Goal: Task Accomplishment & Management: Manage account settings

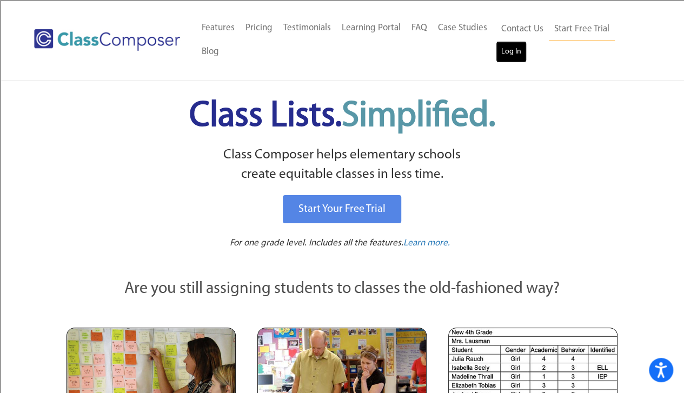
click at [515, 58] on link "Log In" at bounding box center [510, 52] width 31 height 22
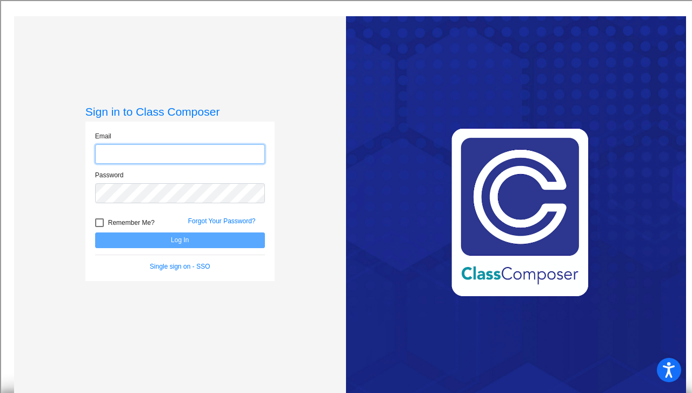
click at [150, 155] on input "email" at bounding box center [180, 154] width 170 height 20
type input "[EMAIL_ADDRESS][DOMAIN_NAME]"
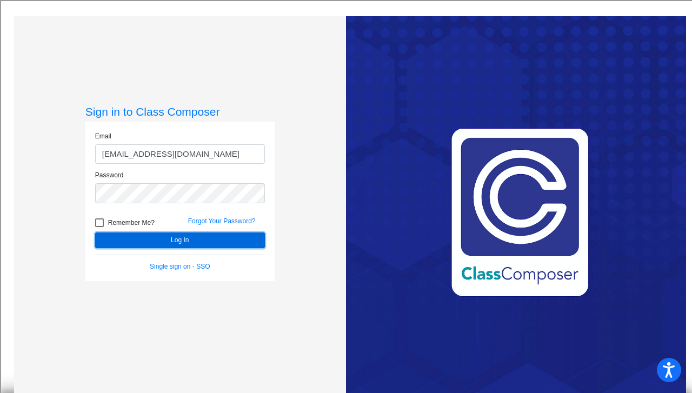
click at [203, 237] on button "Log In" at bounding box center [180, 240] width 170 height 16
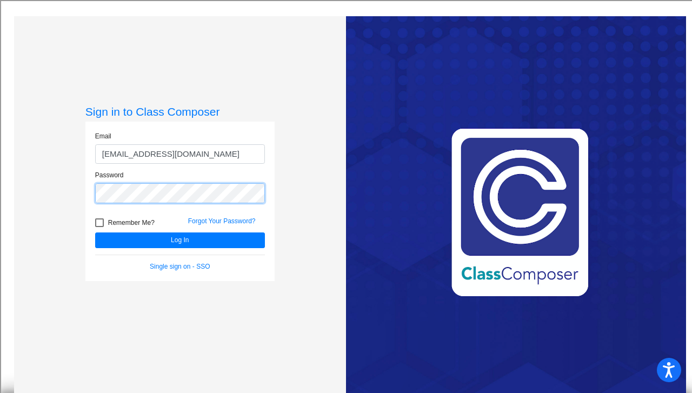
click at [95, 232] on button "Log In" at bounding box center [180, 240] width 170 height 16
click at [175, 263] on link "Single sign on - SSO" at bounding box center [180, 267] width 60 height 8
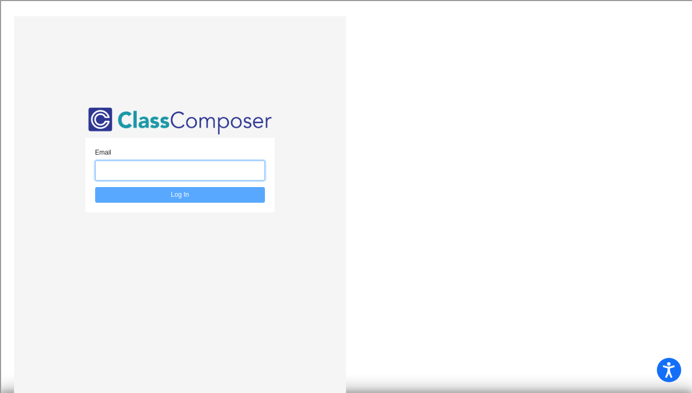
click at [184, 173] on input "email" at bounding box center [180, 170] width 170 height 20
type input "[EMAIL_ADDRESS][DOMAIN_NAME]"
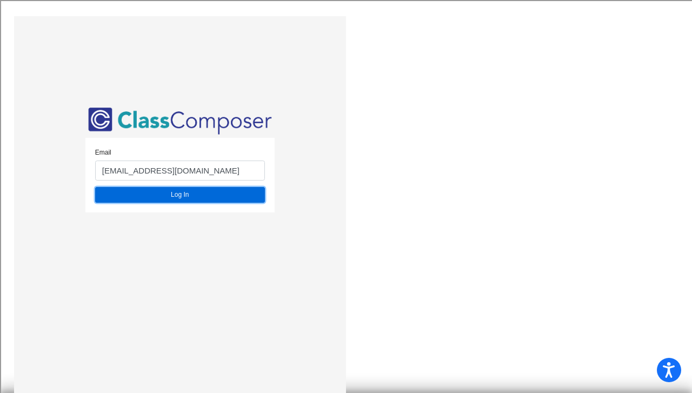
click at [195, 195] on button "Log In" at bounding box center [180, 195] width 170 height 16
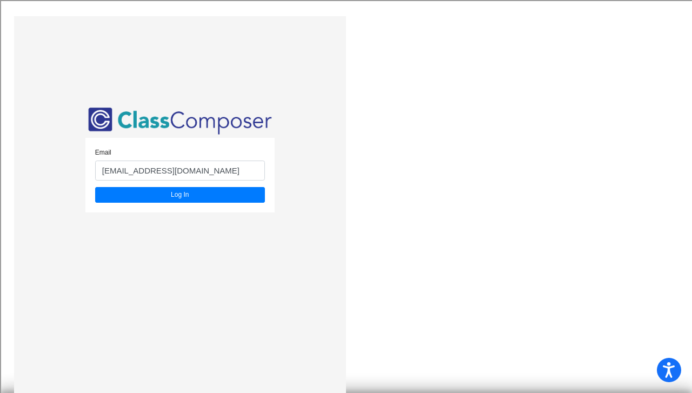
click at [513, 156] on div "Email [EMAIL_ADDRESS][DOMAIN_NAME] Log In" at bounding box center [346, 212] width 680 height 393
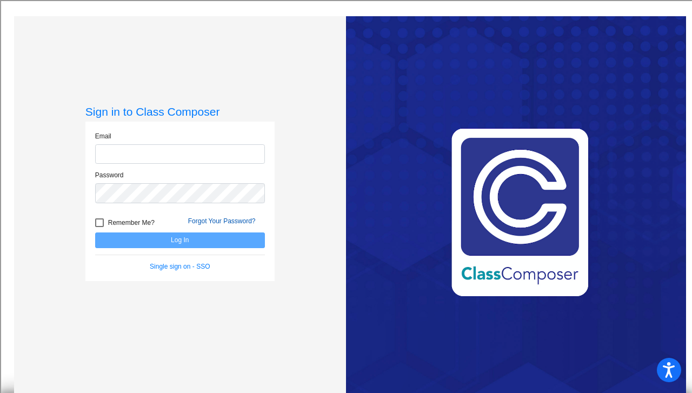
click at [227, 221] on link "Forgot Your Password?" at bounding box center [222, 221] width 68 height 8
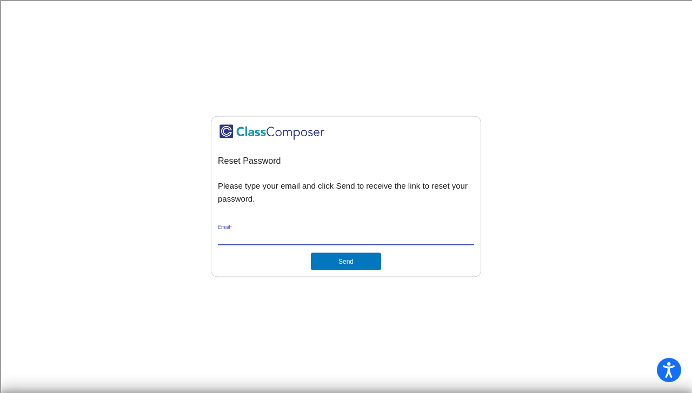
click at [271, 239] on input "Email *" at bounding box center [346, 237] width 256 height 10
type input "[EMAIL_ADDRESS][DOMAIN_NAME]"
click at [339, 263] on button "Send" at bounding box center [346, 261] width 70 height 17
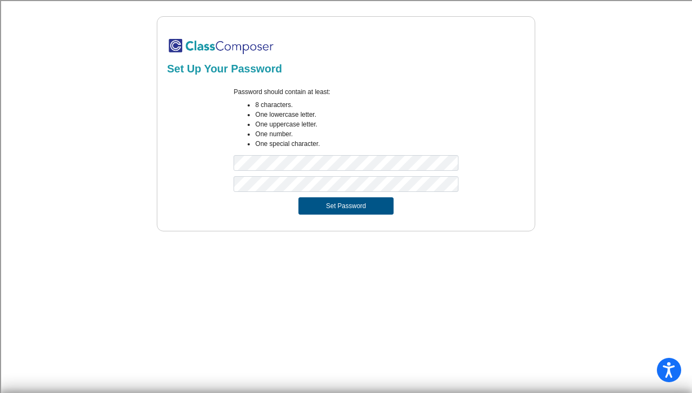
click at [326, 203] on button "Set Password" at bounding box center [345, 205] width 95 height 17
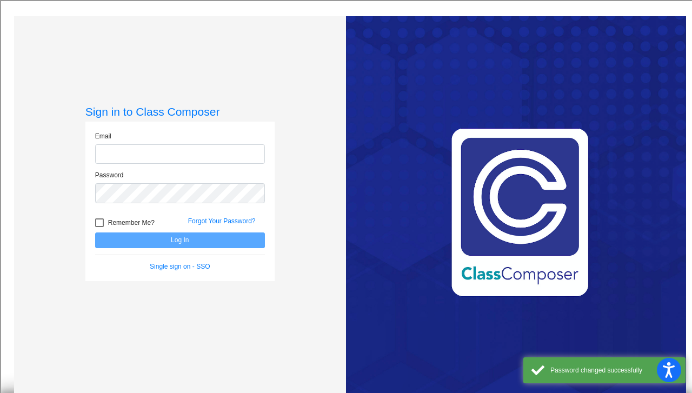
click at [160, 154] on input "email" at bounding box center [180, 154] width 170 height 20
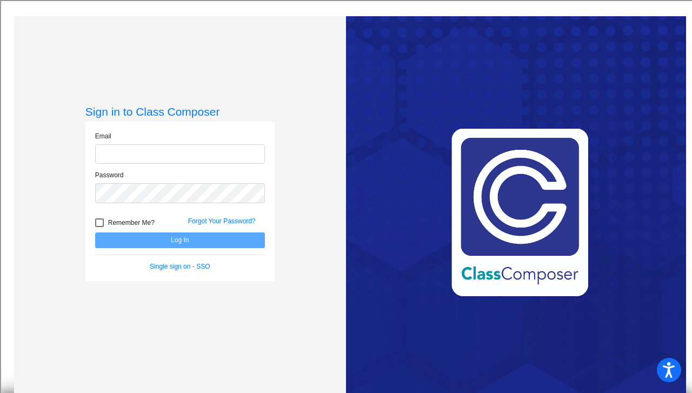
type input "[EMAIL_ADDRESS][DOMAIN_NAME]"
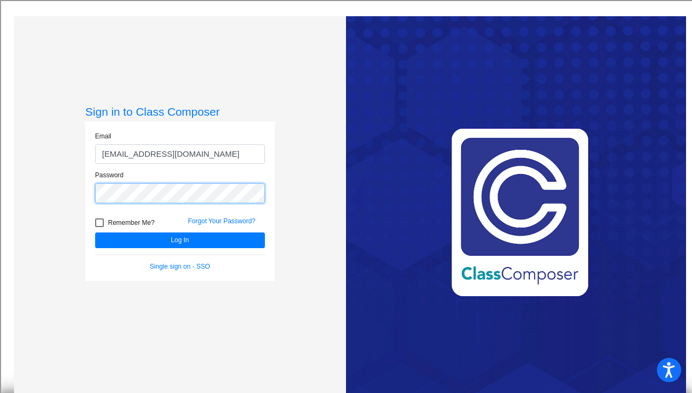
click at [95, 232] on button "Log In" at bounding box center [180, 240] width 170 height 16
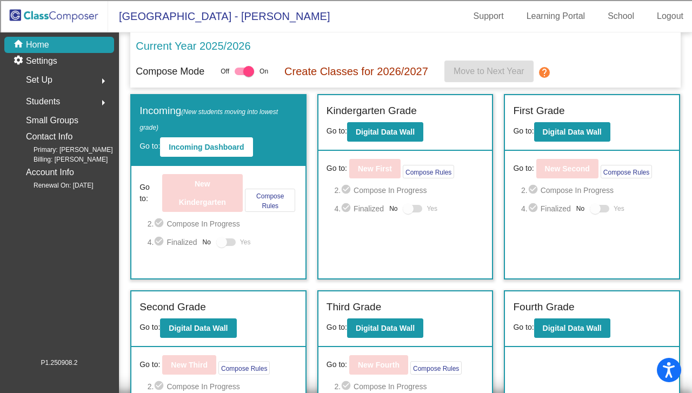
drag, startPoint x: 180, startPoint y: 182, endPoint x: 341, endPoint y: 128, distance: 169.8
click at [341, 128] on div "Incoming (New students moving into lowest grade) Go to: Incoming Dashboard Go t…" at bounding box center [405, 268] width 550 height 348
click at [398, 233] on div "Go to: New First Compose Rules 2. check_circle Compose In Progress 4. check_cir…" at bounding box center [405, 198] width 174 height 94
click at [395, 128] on b "Digital Data Wall" at bounding box center [385, 132] width 59 height 9
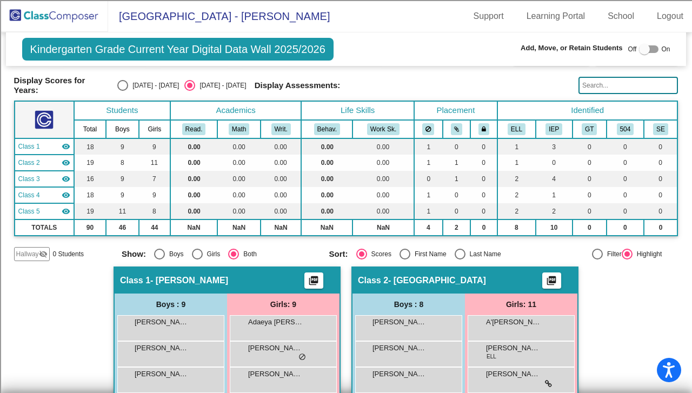
scroll to position [24, 0]
